Goal: Transaction & Acquisition: Purchase product/service

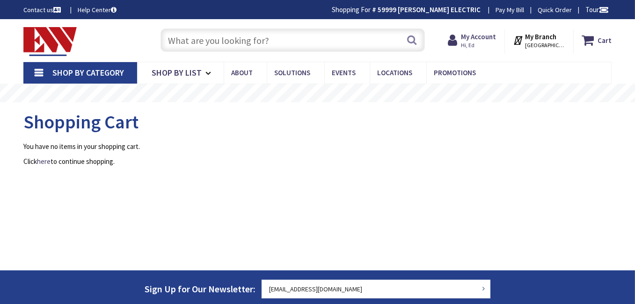
click at [217, 43] on input "text" at bounding box center [292, 40] width 264 height 23
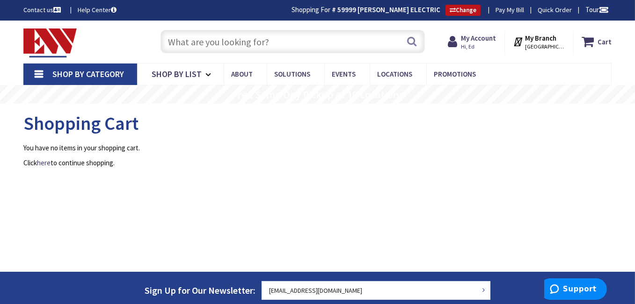
type input "[GEOGRAPHIC_DATA], [GEOGRAPHIC_DATA]"
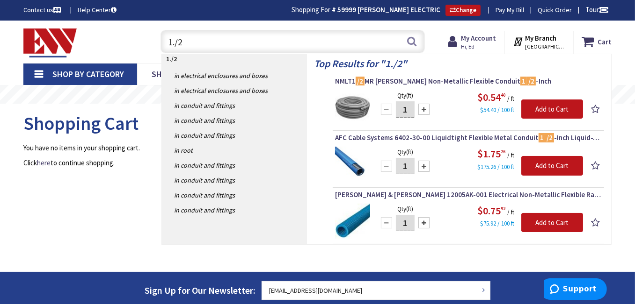
click at [173, 41] on input "1./2" at bounding box center [292, 41] width 264 height 23
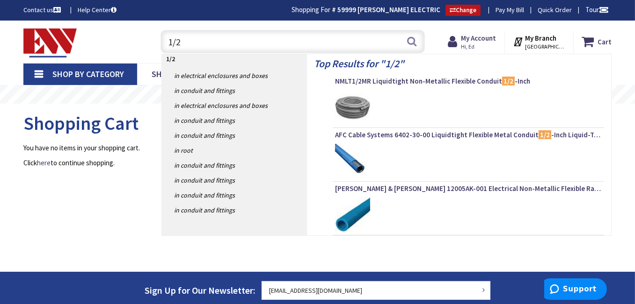
click at [181, 40] on input "1/2" at bounding box center [292, 41] width 264 height 23
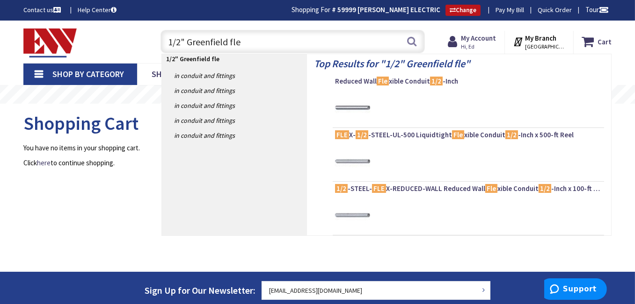
type input "1/2" Greenfield flex"
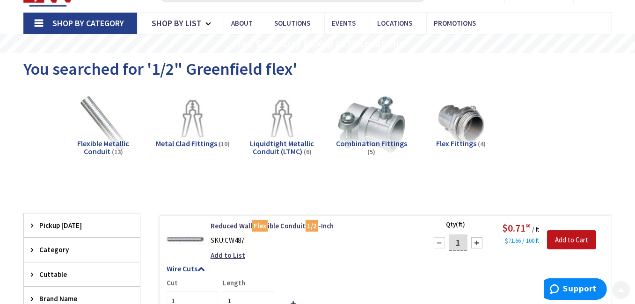
scroll to position [94, 0]
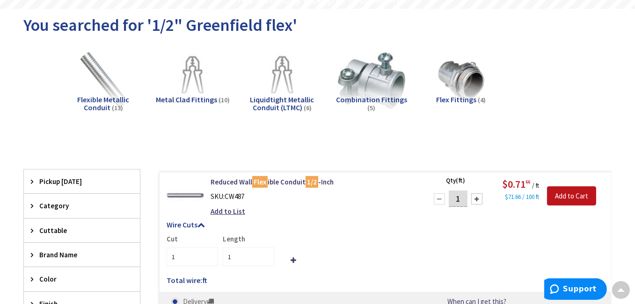
click at [478, 200] on div at bounding box center [476, 199] width 11 height 11
type input "2"
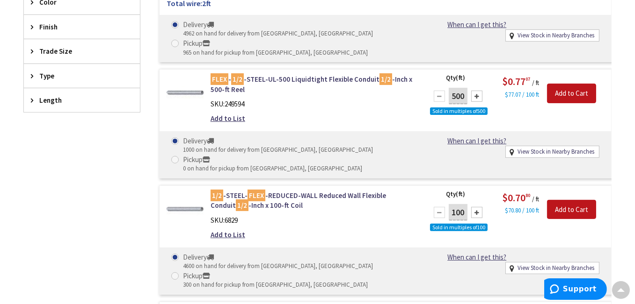
scroll to position [375, 0]
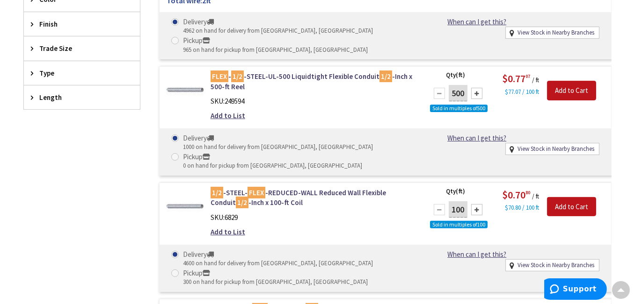
click at [477, 210] on div at bounding box center [476, 209] width 11 height 11
type input "200"
click at [581, 204] on input "Add to Cart" at bounding box center [571, 207] width 49 height 20
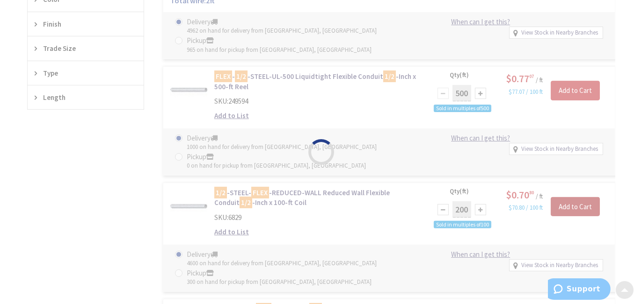
scroll to position [376, 0]
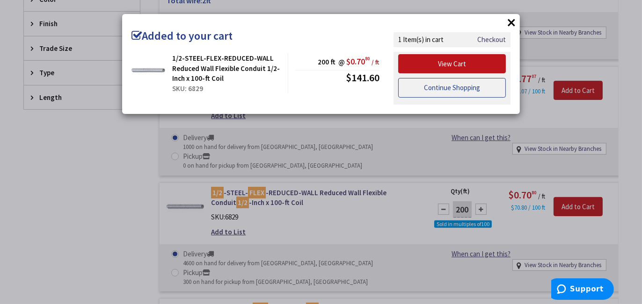
click at [456, 89] on link "Continue Shopping" at bounding box center [452, 88] width 108 height 20
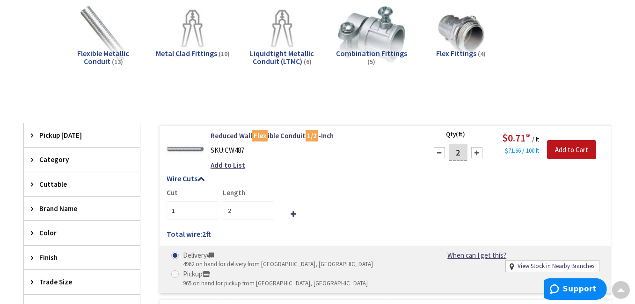
scroll to position [0, 0]
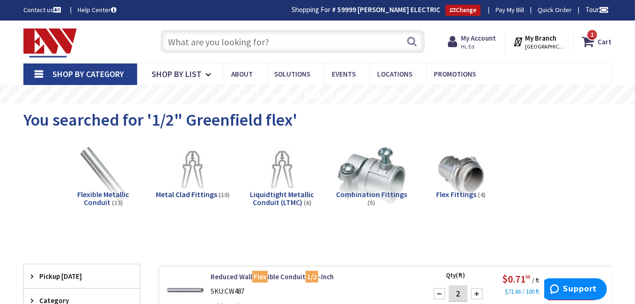
click at [251, 39] on input "text" at bounding box center [292, 41] width 264 height 23
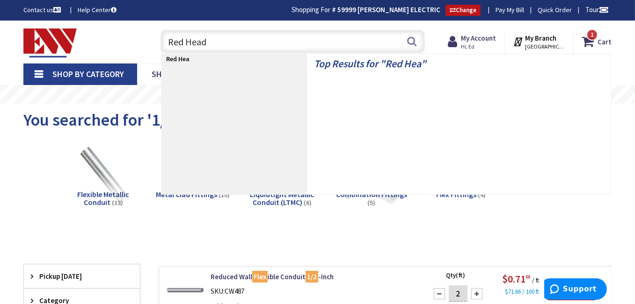
type input "Red Heads"
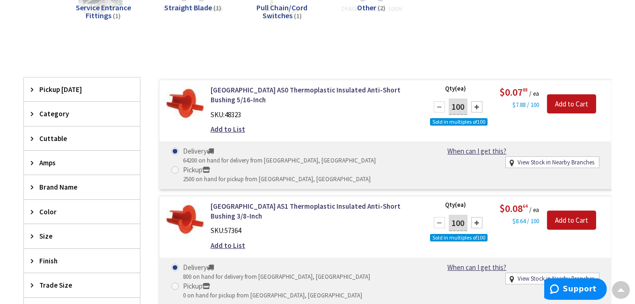
scroll to position [281, 0]
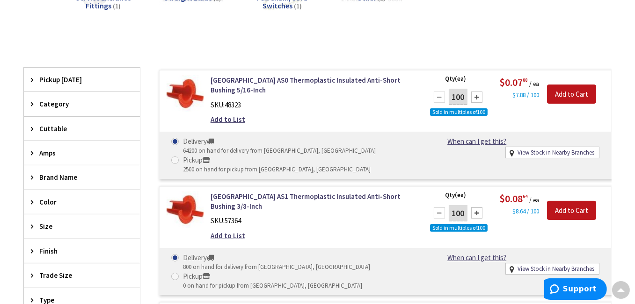
click at [478, 97] on div at bounding box center [476, 97] width 11 height 11
type input "400"
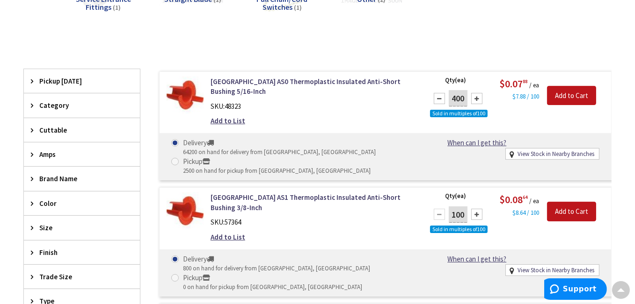
scroll to position [282, 0]
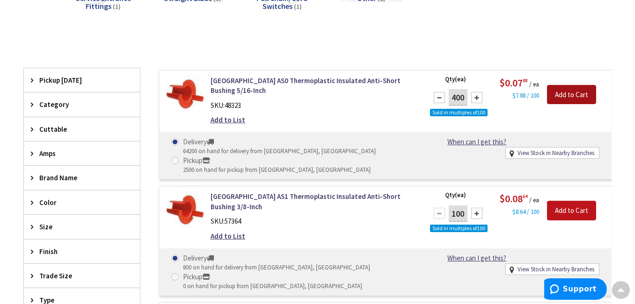
click at [561, 90] on input "Add to Cart" at bounding box center [571, 95] width 49 height 20
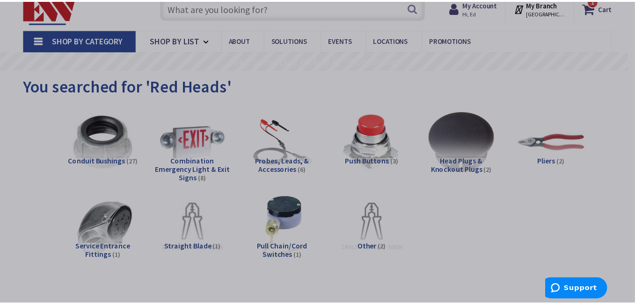
scroll to position [0, 0]
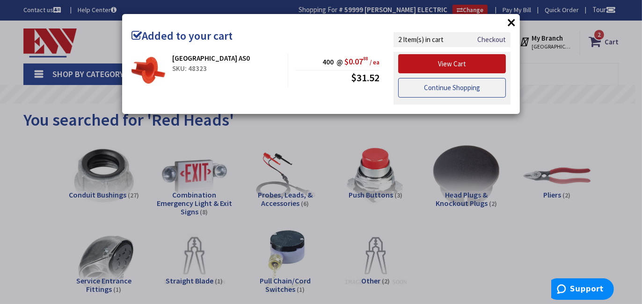
click at [455, 85] on link "Continue Shopping" at bounding box center [452, 88] width 108 height 20
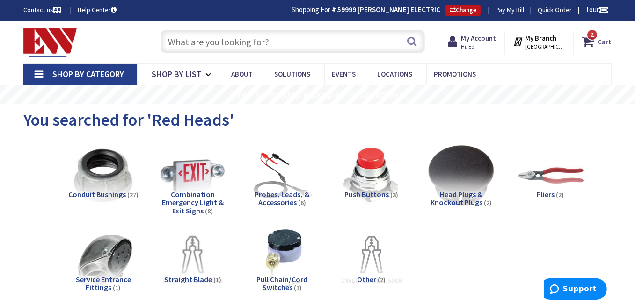
click at [246, 42] on input "text" at bounding box center [292, 41] width 264 height 23
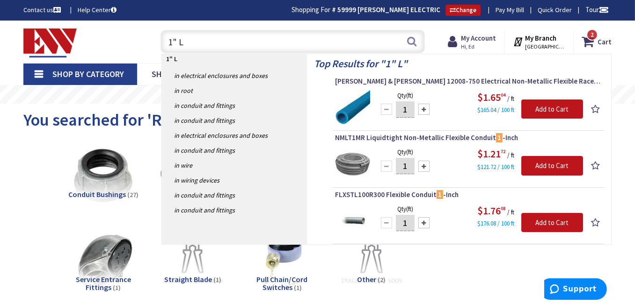
type input "1" LB"
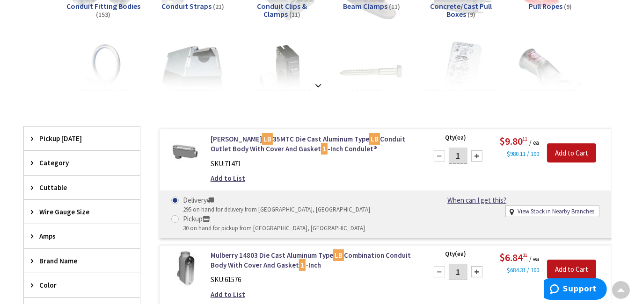
scroll to position [188, 0]
click at [477, 157] on div at bounding box center [476, 156] width 11 height 11
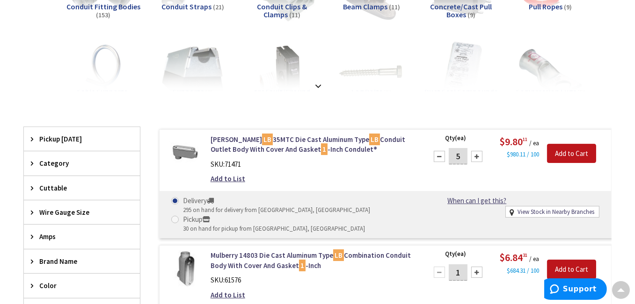
click at [477, 157] on div at bounding box center [476, 156] width 11 height 11
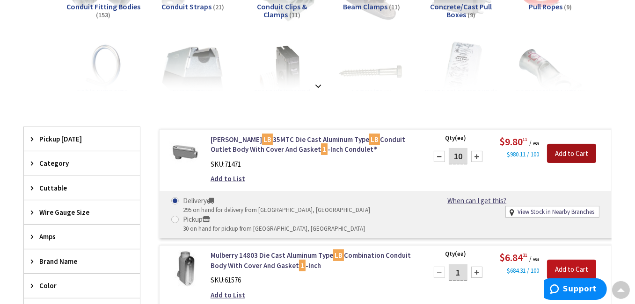
click at [557, 152] on input "Add to Cart" at bounding box center [571, 154] width 49 height 20
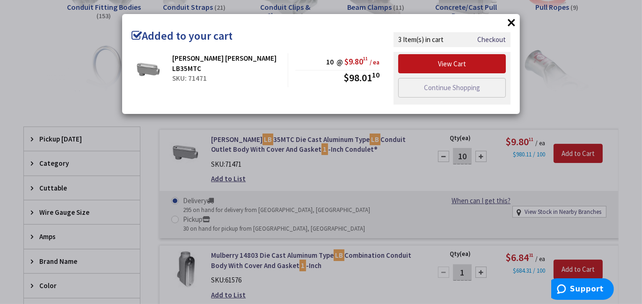
drag, startPoint x: 466, startPoint y: 156, endPoint x: 456, endPoint y: 156, distance: 10.3
click at [456, 156] on div "× Added to your cart Cooper Crouse-Hinds LB35MTC SKU: 71471 10 @ $9.80 11 / ea …" at bounding box center [321, 152] width 642 height 304
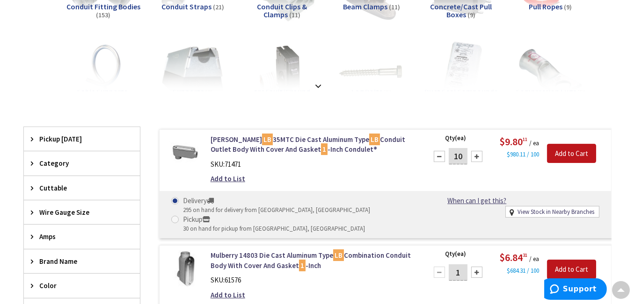
click at [441, 156] on div at bounding box center [439, 156] width 11 height 11
type input "9"
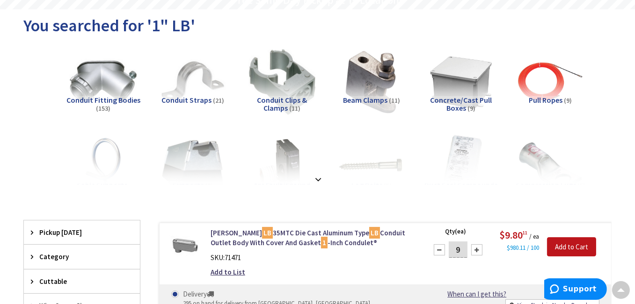
scroll to position [0, 0]
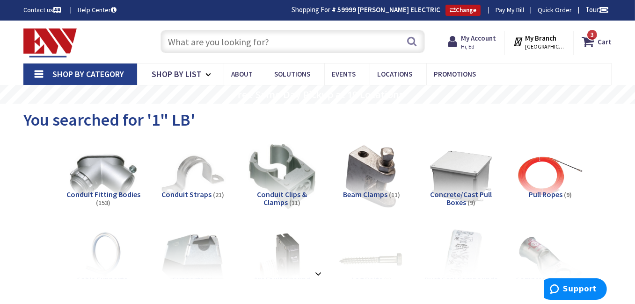
click at [196, 38] on input "text" at bounding box center [292, 41] width 264 height 23
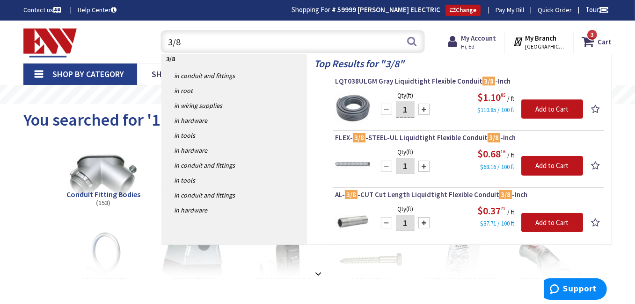
type input "3/"
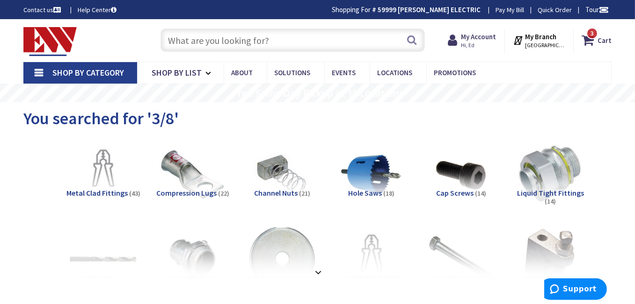
click at [241, 42] on input "text" at bounding box center [292, 40] width 264 height 23
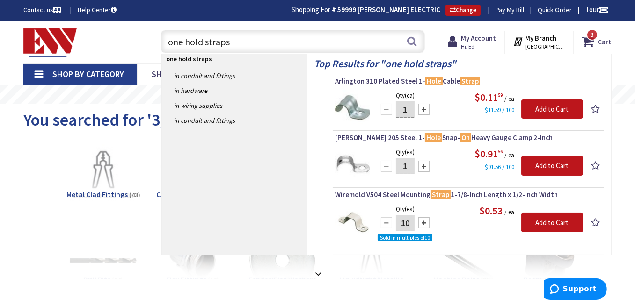
type input "one hold straps"
drag, startPoint x: 412, startPoint y: 107, endPoint x: 403, endPoint y: 107, distance: 8.9
click at [403, 107] on input "1" at bounding box center [405, 109] width 19 height 16
type input "250"
click at [536, 105] on input "Add to Cart" at bounding box center [552, 110] width 62 height 20
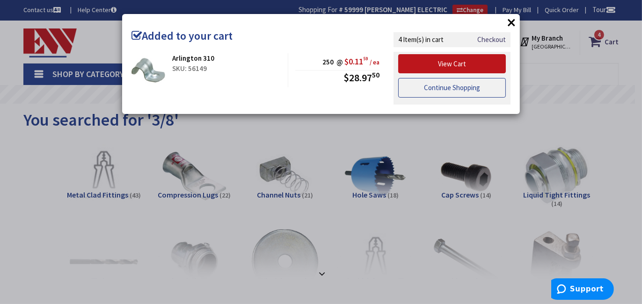
click at [464, 87] on link "Continue Shopping" at bounding box center [452, 88] width 108 height 20
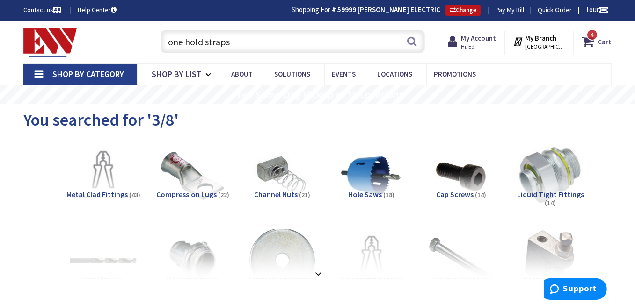
drag, startPoint x: 241, startPoint y: 42, endPoint x: 154, endPoint y: 40, distance: 86.6
click at [154, 40] on div "one hold straps one hold straps Search 4" at bounding box center [290, 41] width 283 height 30
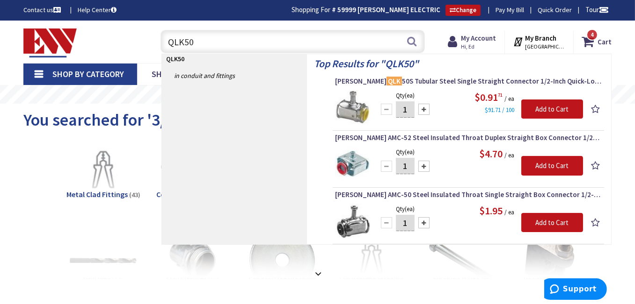
type input "QLK50D"
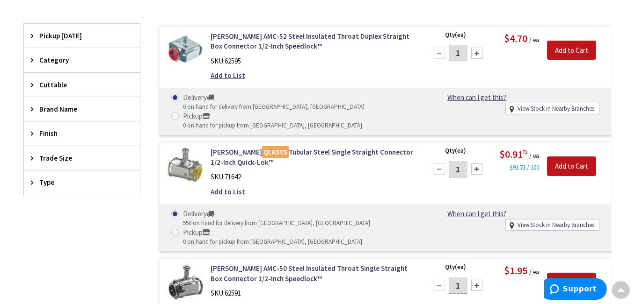
scroll to position [188, 0]
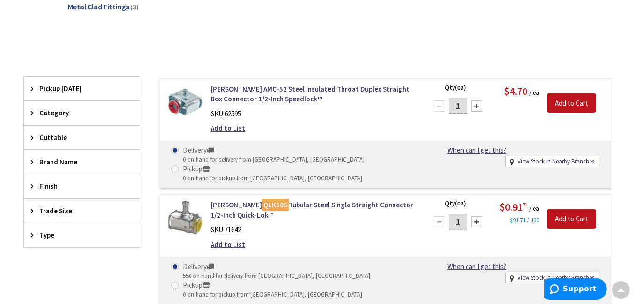
click at [476, 109] on div at bounding box center [476, 106] width 11 height 11
drag, startPoint x: 461, startPoint y: 107, endPoint x: 454, endPoint y: 106, distance: 6.6
click at [454, 106] on input "2" at bounding box center [458, 106] width 19 height 16
type input "100"
click at [573, 101] on input "Add to Cart" at bounding box center [571, 104] width 49 height 20
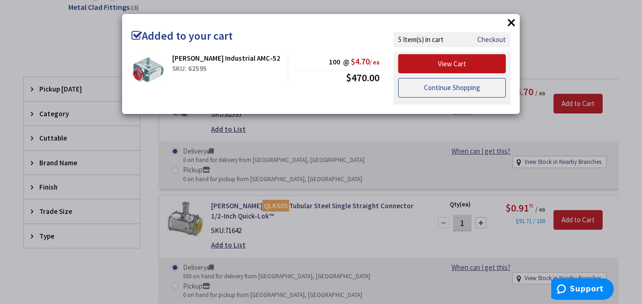
click at [438, 89] on link "Continue Shopping" at bounding box center [452, 88] width 108 height 20
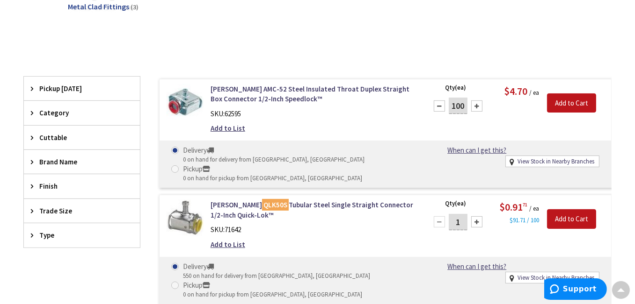
scroll to position [0, 0]
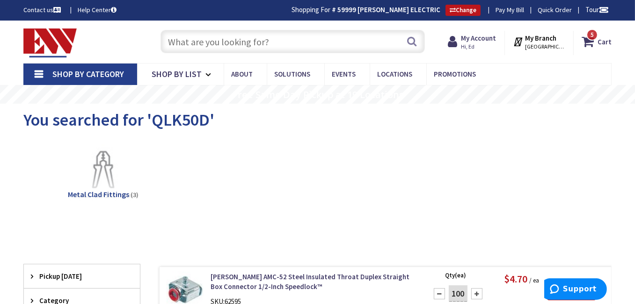
click at [210, 39] on input "text" at bounding box center [292, 41] width 264 height 23
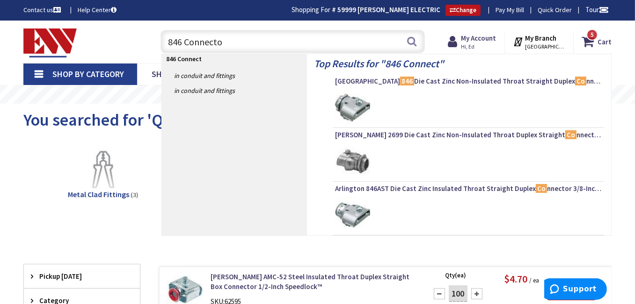
type input "846 Connector"
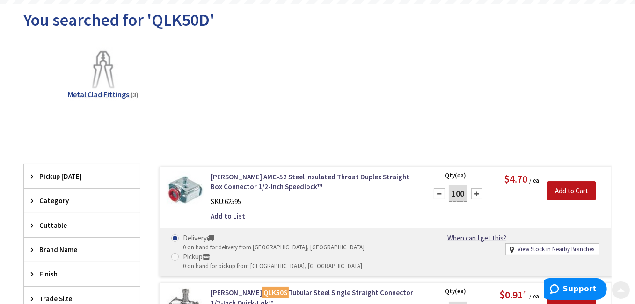
scroll to position [140, 0]
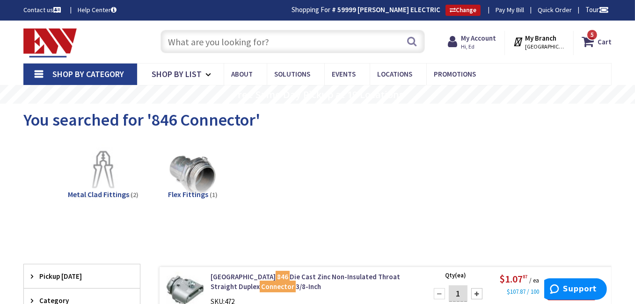
click at [279, 42] on input "text" at bounding box center [292, 41] width 264 height 23
click at [192, 44] on input "text" at bounding box center [292, 41] width 264 height 23
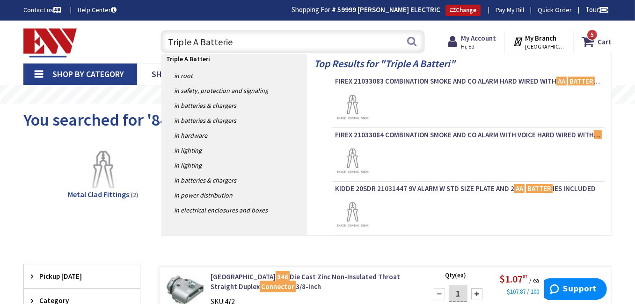
type input "Triple A Batteries"
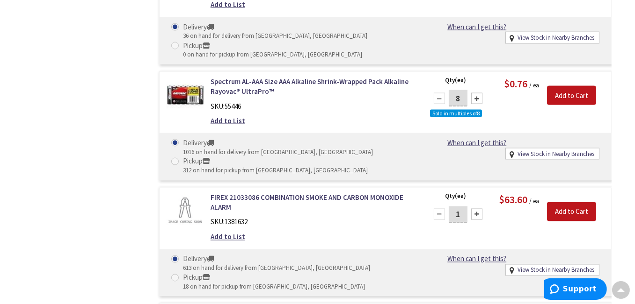
scroll to position [6456, 0]
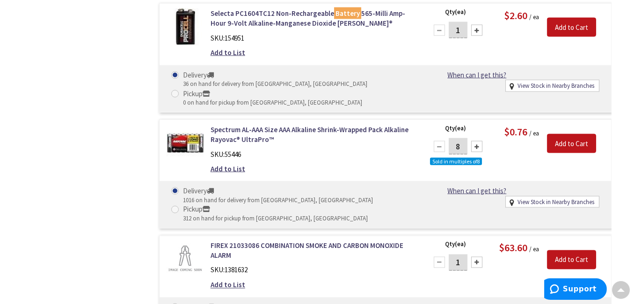
drag, startPoint x: 462, startPoint y: 217, endPoint x: 451, endPoint y: 219, distance: 10.8
type input "24"
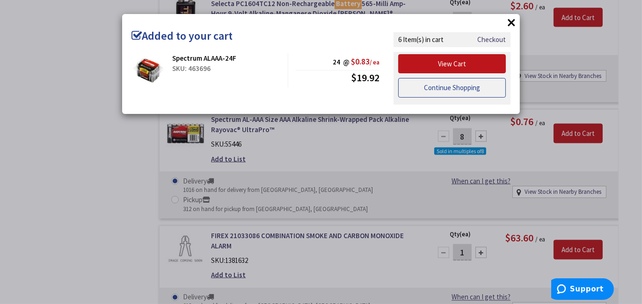
click at [450, 82] on link "Continue Shopping" at bounding box center [452, 88] width 108 height 20
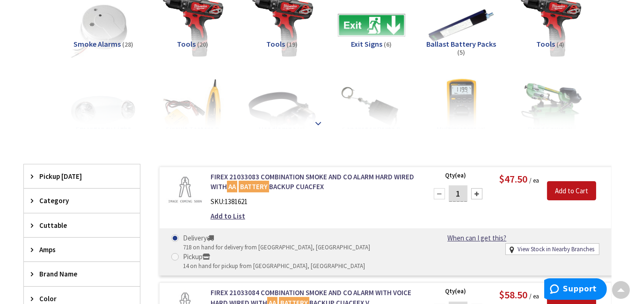
scroll to position [0, 0]
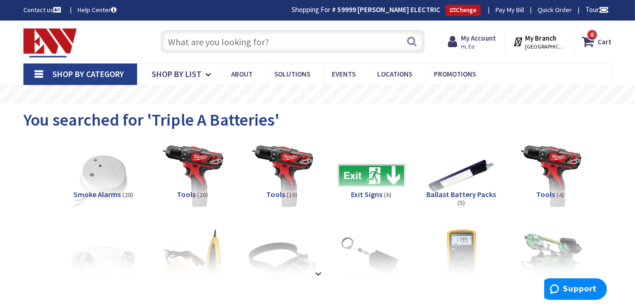
click at [317, 36] on input "text" at bounding box center [292, 41] width 264 height 23
click at [592, 36] on span "6" at bounding box center [591, 35] width 3 height 8
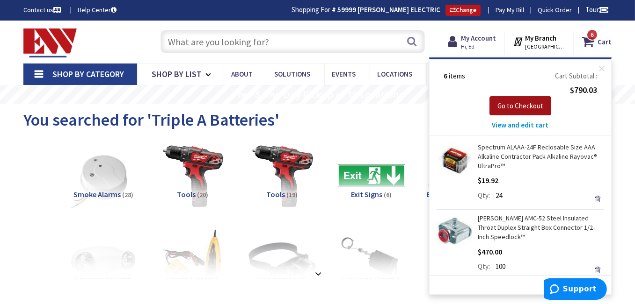
click at [525, 105] on span "Go to Checkout" at bounding box center [520, 105] width 46 height 9
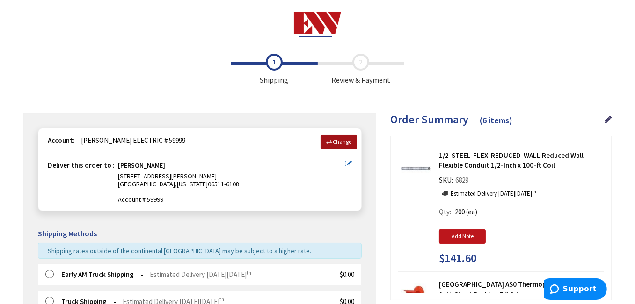
click at [345, 142] on span "Change" at bounding box center [342, 141] width 19 height 7
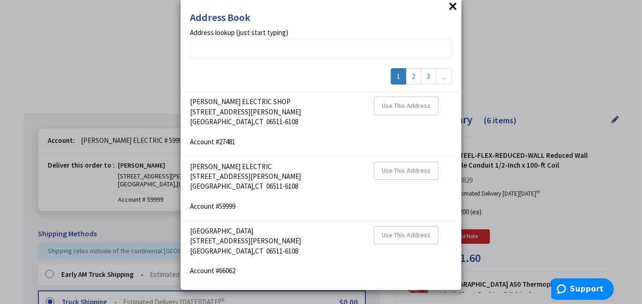
scroll to position [15, 0]
click at [408, 76] on link "2" at bounding box center [413, 77] width 15 height 16
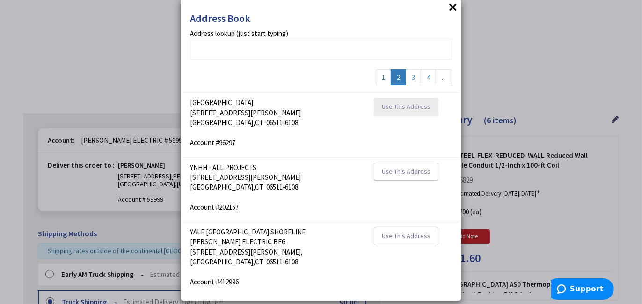
click at [406, 109] on span "Use This Address" at bounding box center [406, 106] width 49 height 8
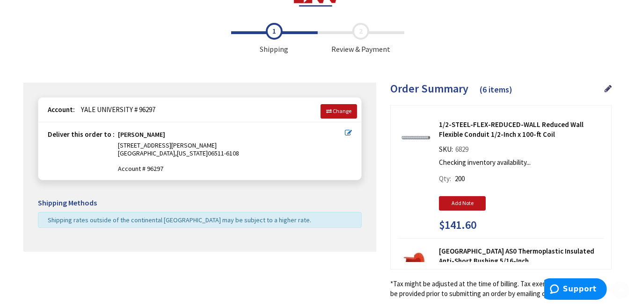
scroll to position [65, 0]
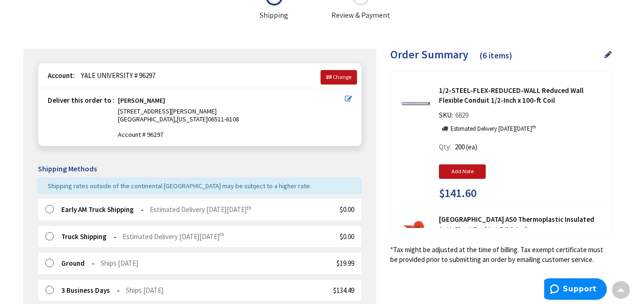
click at [49, 210] on label at bounding box center [52, 209] width 14 height 9
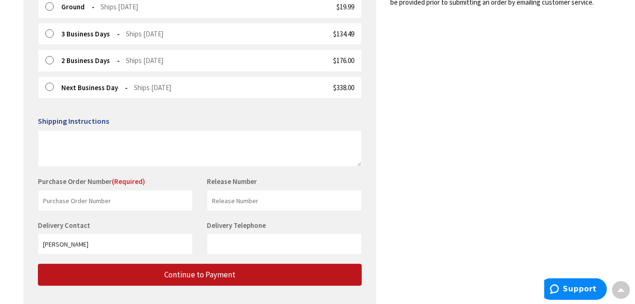
scroll to position [346, 0]
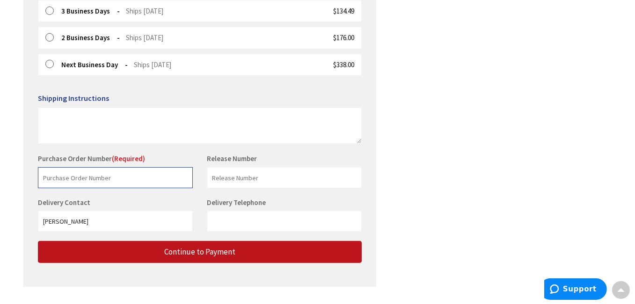
click at [90, 181] on input "text" at bounding box center [115, 177] width 155 height 21
type input "Yale CT Hall Old Cam"
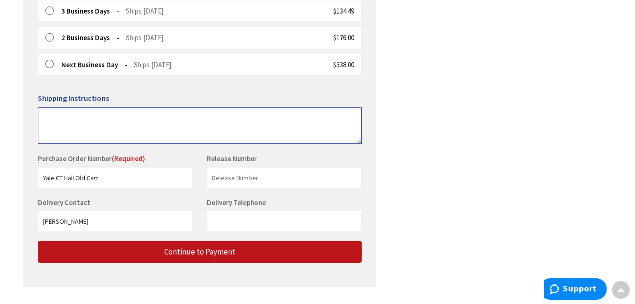
click at [108, 116] on textarea at bounding box center [200, 126] width 324 height 36
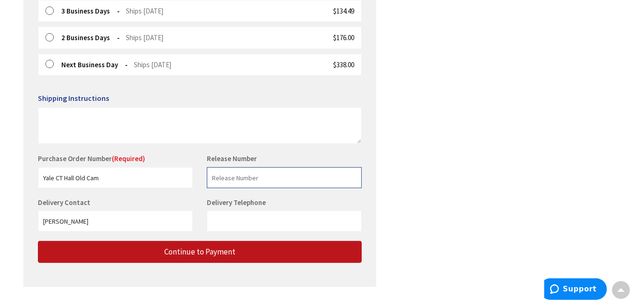
click at [244, 179] on input "text" at bounding box center [284, 177] width 155 height 21
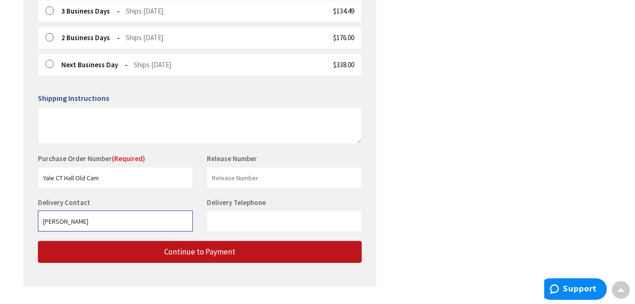
click at [106, 227] on input "[PERSON_NAME]" at bounding box center [115, 221] width 155 height 21
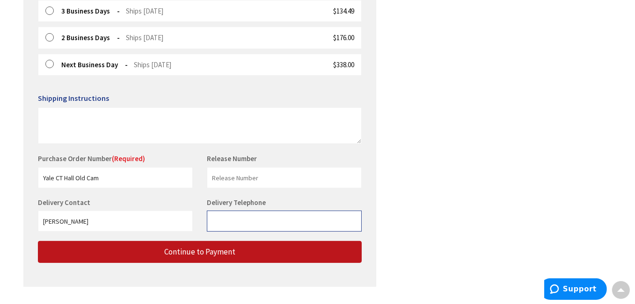
click at [272, 217] on input "Delivery Telephone" at bounding box center [284, 221] width 155 height 21
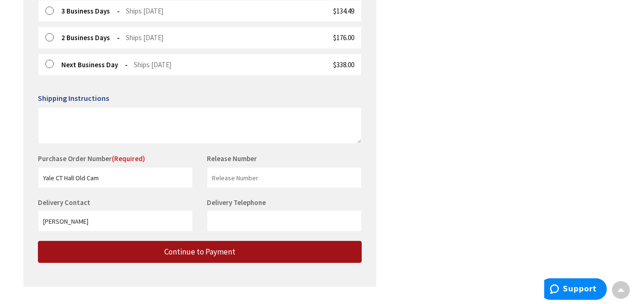
click at [211, 250] on span "Continue to Payment" at bounding box center [199, 252] width 71 height 10
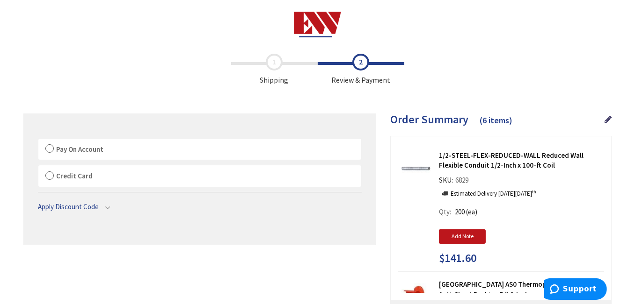
click at [50, 148] on label "Pay On Account" at bounding box center [199, 150] width 323 height 22
click at [38, 141] on input "Pay On Account" at bounding box center [38, 141] width 0 height 0
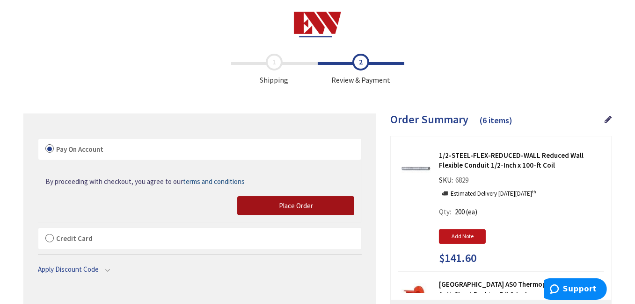
drag, startPoint x: 281, startPoint y: 201, endPoint x: 296, endPoint y: 206, distance: 15.7
click at [281, 202] on span "Place Order" at bounding box center [296, 206] width 34 height 9
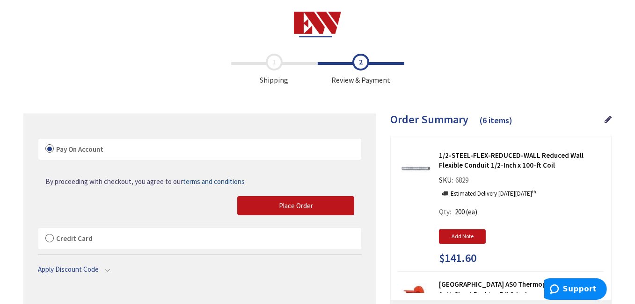
click at [0, 0] on div "Please wait..." at bounding box center [0, 0] width 0 height 0
